Goal: Book appointment/travel/reservation

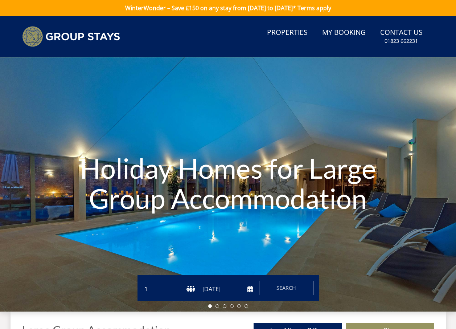
click at [189, 292] on select "1 2 3 4 5 6 7 8 9 10 11 12 13 14 15 16 17 18 19 20 21 22 23 24 25 26 27 28 29 3…" at bounding box center [169, 289] width 52 height 12
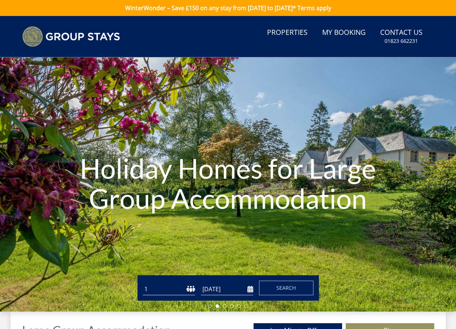
select select "16"
click at [143, 283] on select "1 2 3 4 5 6 7 8 9 10 11 12 13 14 15 16 17 18 19 20 21 22 23 24 25 26 27 28 29 3…" at bounding box center [169, 289] width 52 height 12
click at [252, 292] on input "[DATE]" at bounding box center [227, 289] width 52 height 12
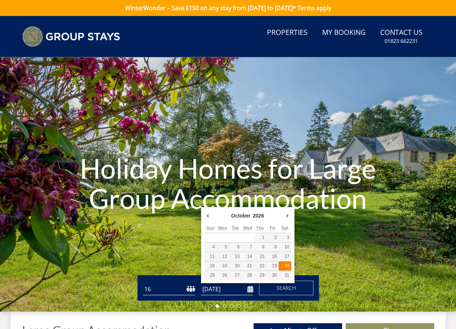
type input "[DATE]"
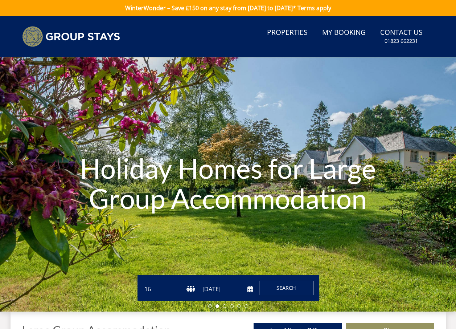
click at [283, 287] on span "Search" at bounding box center [287, 287] width 20 height 7
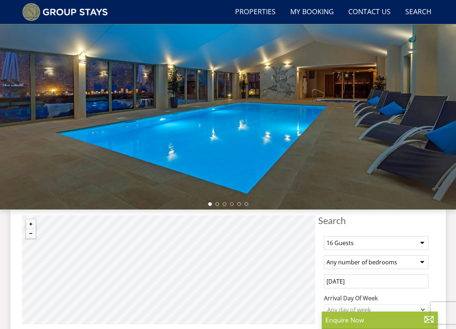
scroll to position [60, 0]
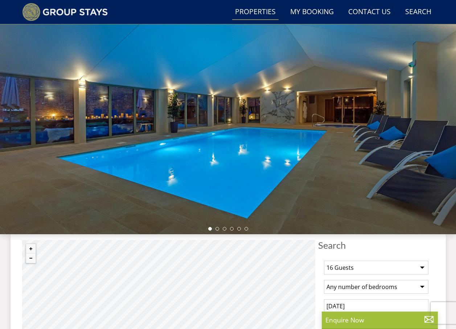
click at [261, 15] on link "Properties" at bounding box center [255, 12] width 46 height 16
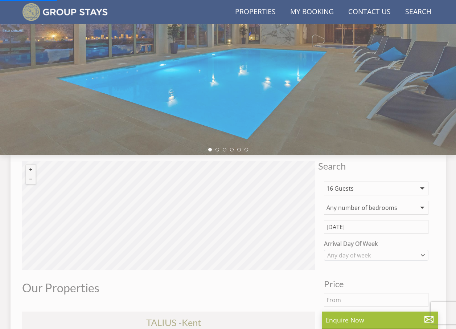
scroll to position [169, 0]
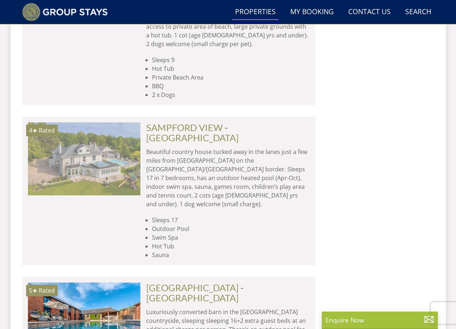
scroll to position [3151, 0]
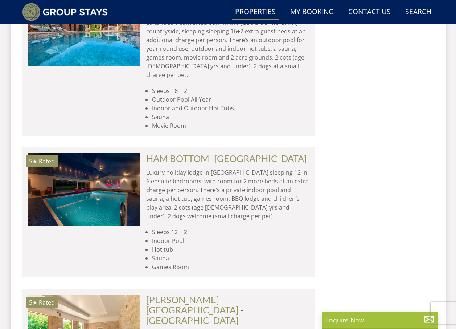
scroll to position [3442, 0]
